Goal: Task Accomplishment & Management: Manage account settings

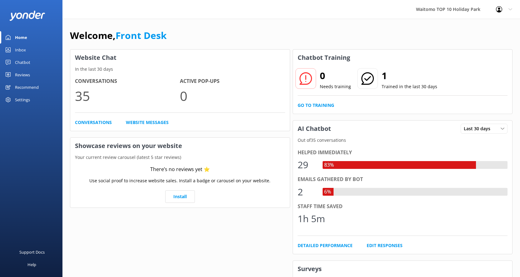
click at [15, 49] on div "Inbox" at bounding box center [20, 50] width 11 height 12
